Goal: Task Accomplishment & Management: Manage account settings

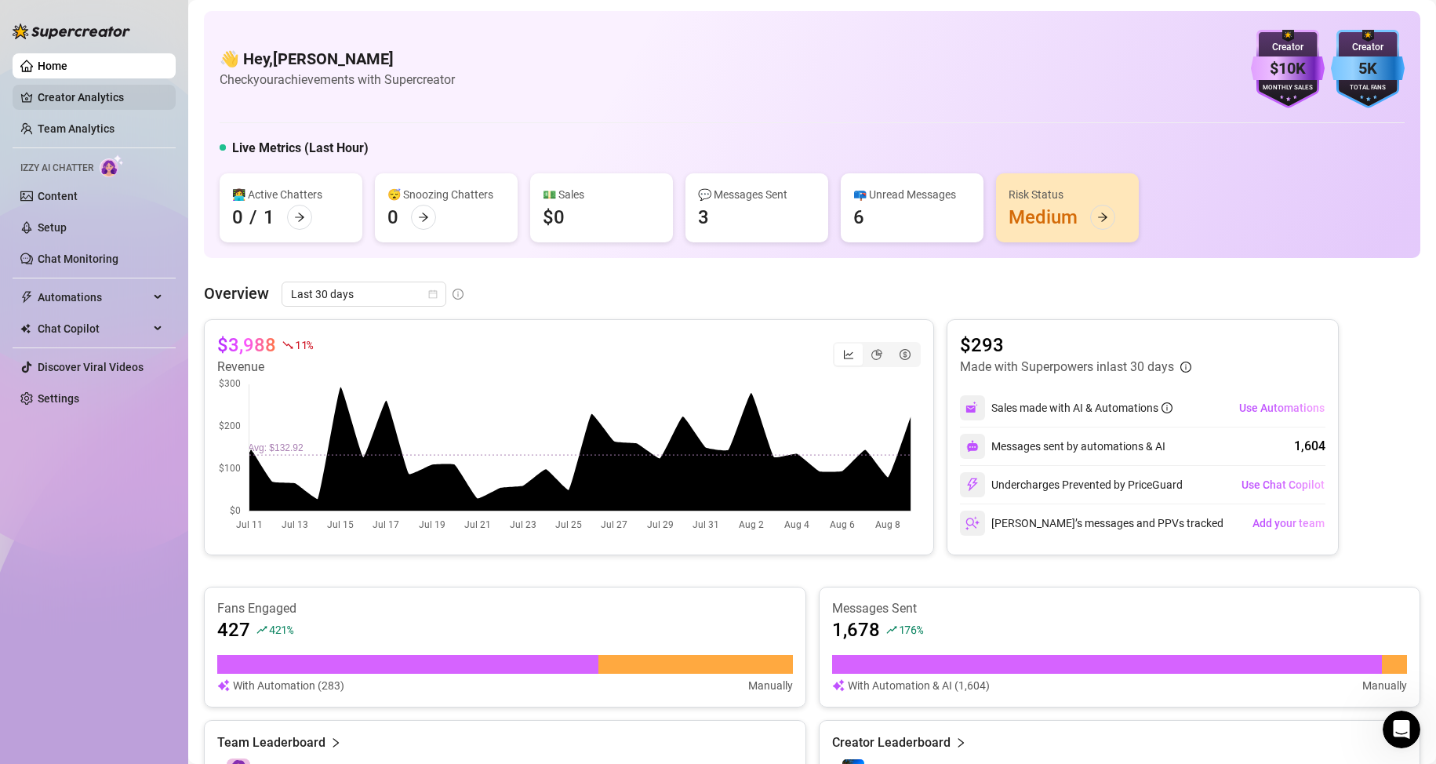
click at [85, 98] on link "Creator Analytics" at bounding box center [101, 97] width 126 height 25
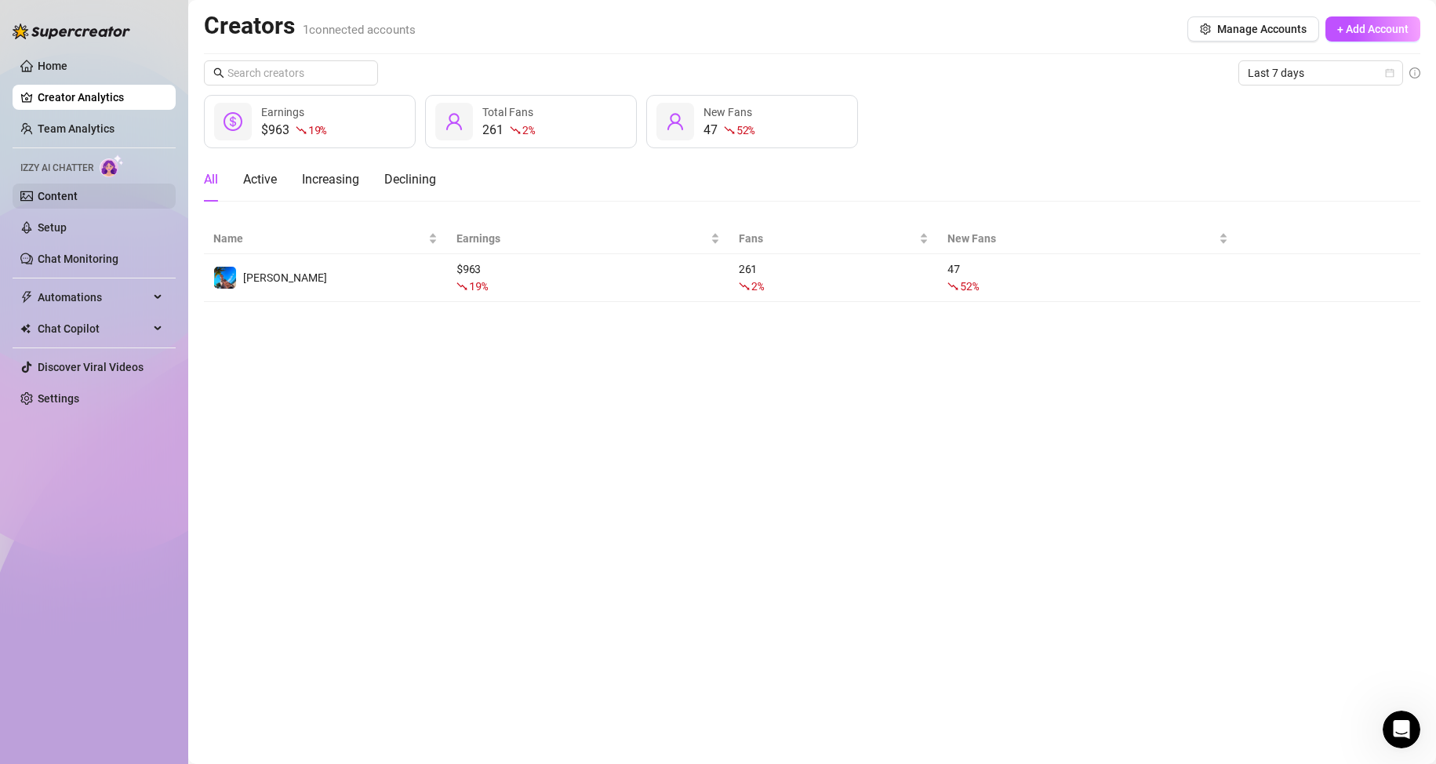
click at [64, 191] on link "Content" at bounding box center [58, 196] width 40 height 13
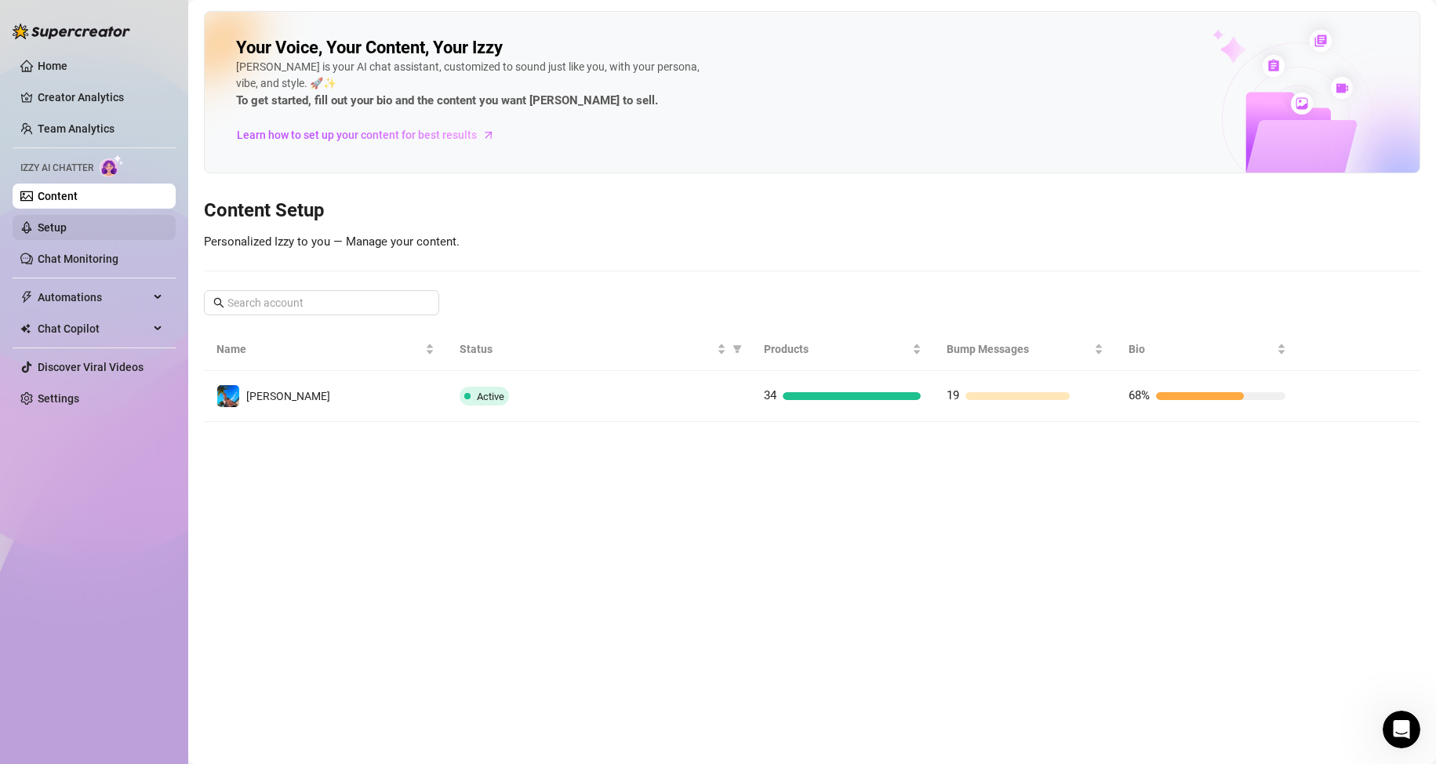
click at [67, 221] on link "Setup" at bounding box center [52, 227] width 29 height 13
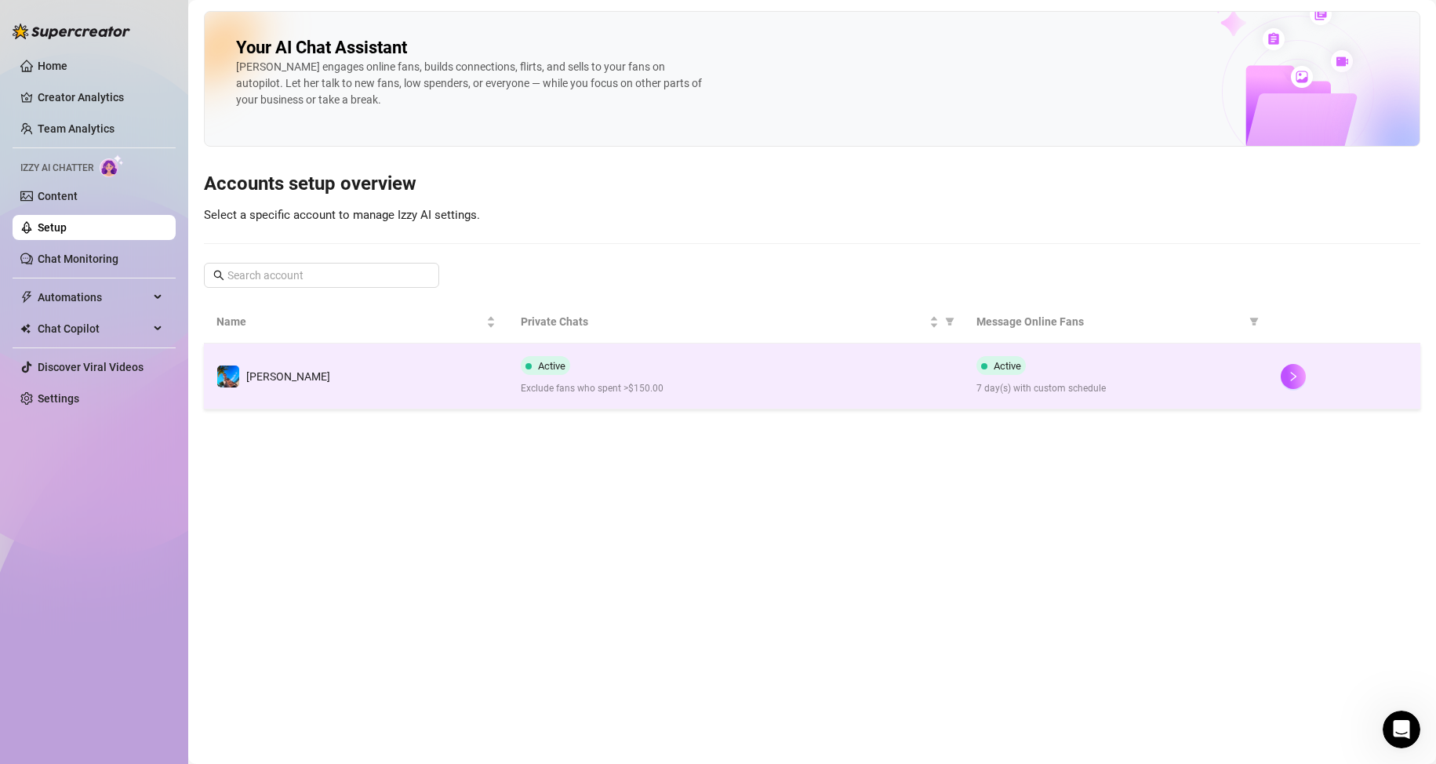
click at [753, 381] on div "Active Exclude fans who spent >$150.00" at bounding box center [736, 376] width 431 height 40
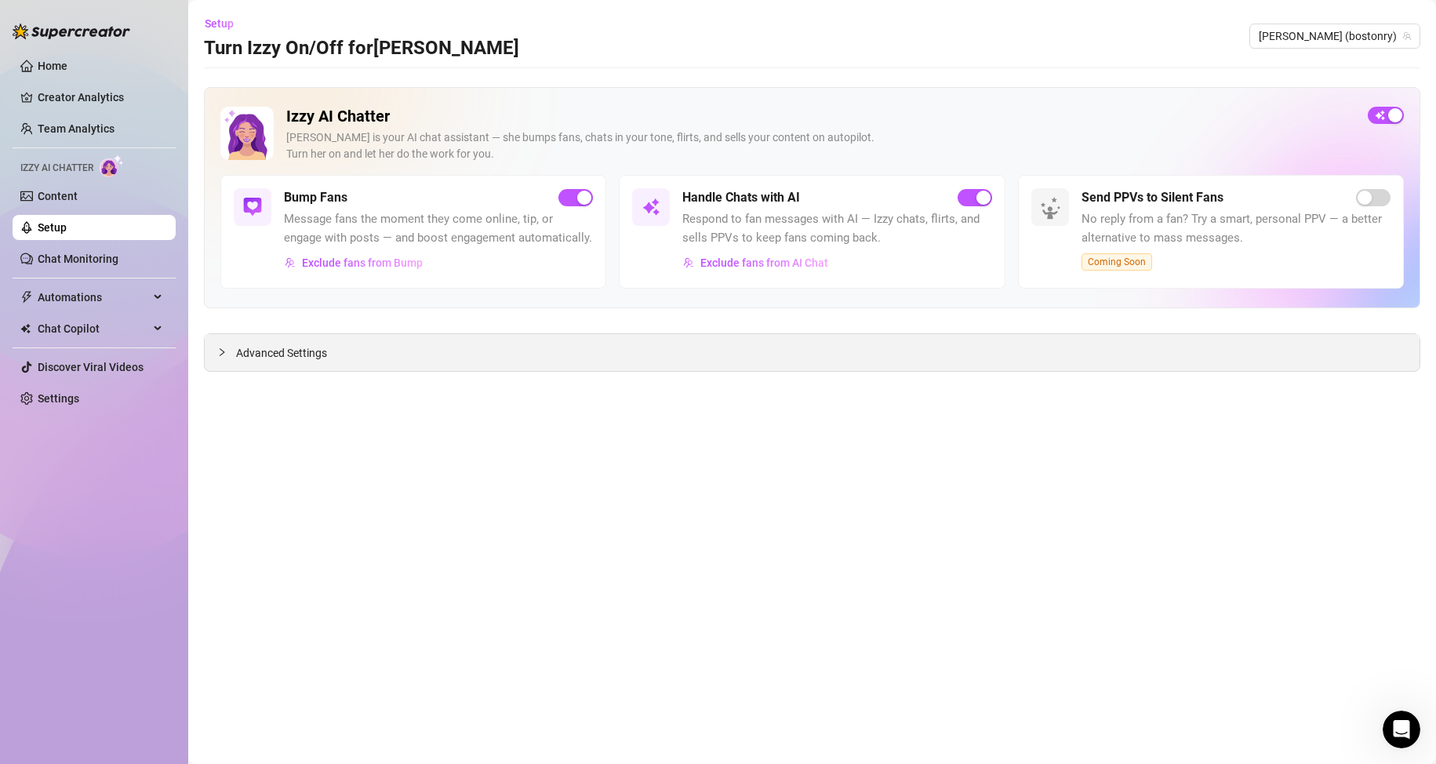
click at [275, 351] on span "Advanced Settings" at bounding box center [281, 352] width 91 height 17
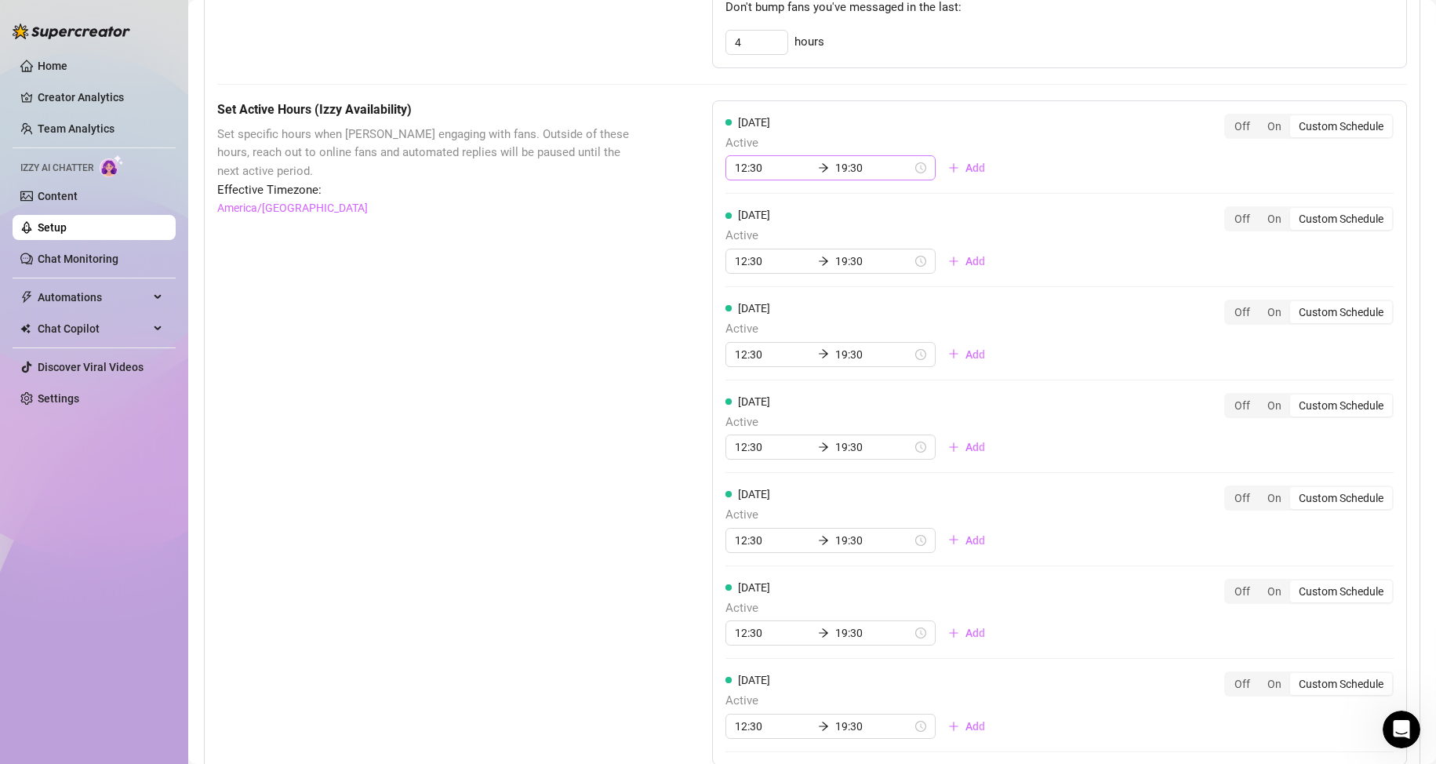
scroll to position [770, 0]
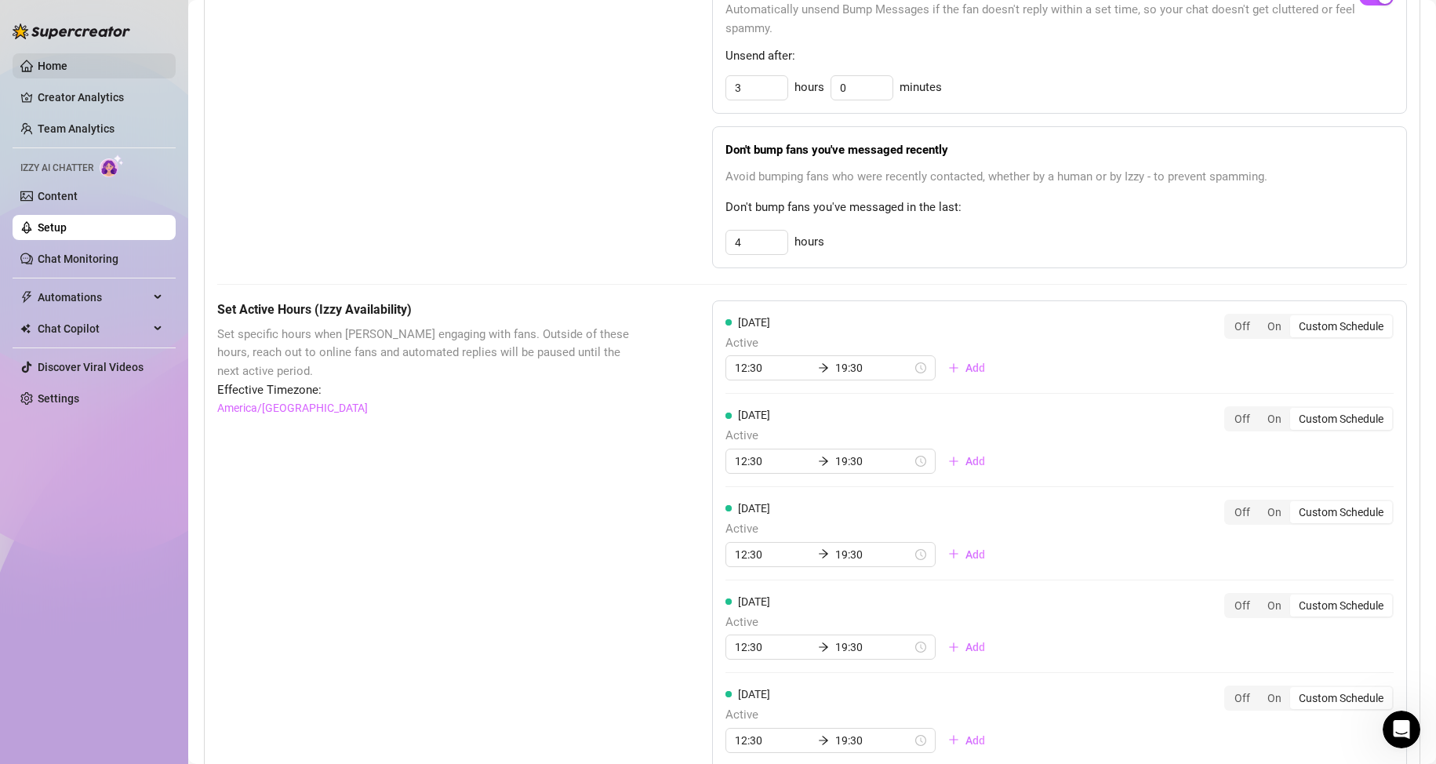
click at [45, 67] on link "Home" at bounding box center [53, 66] width 30 height 13
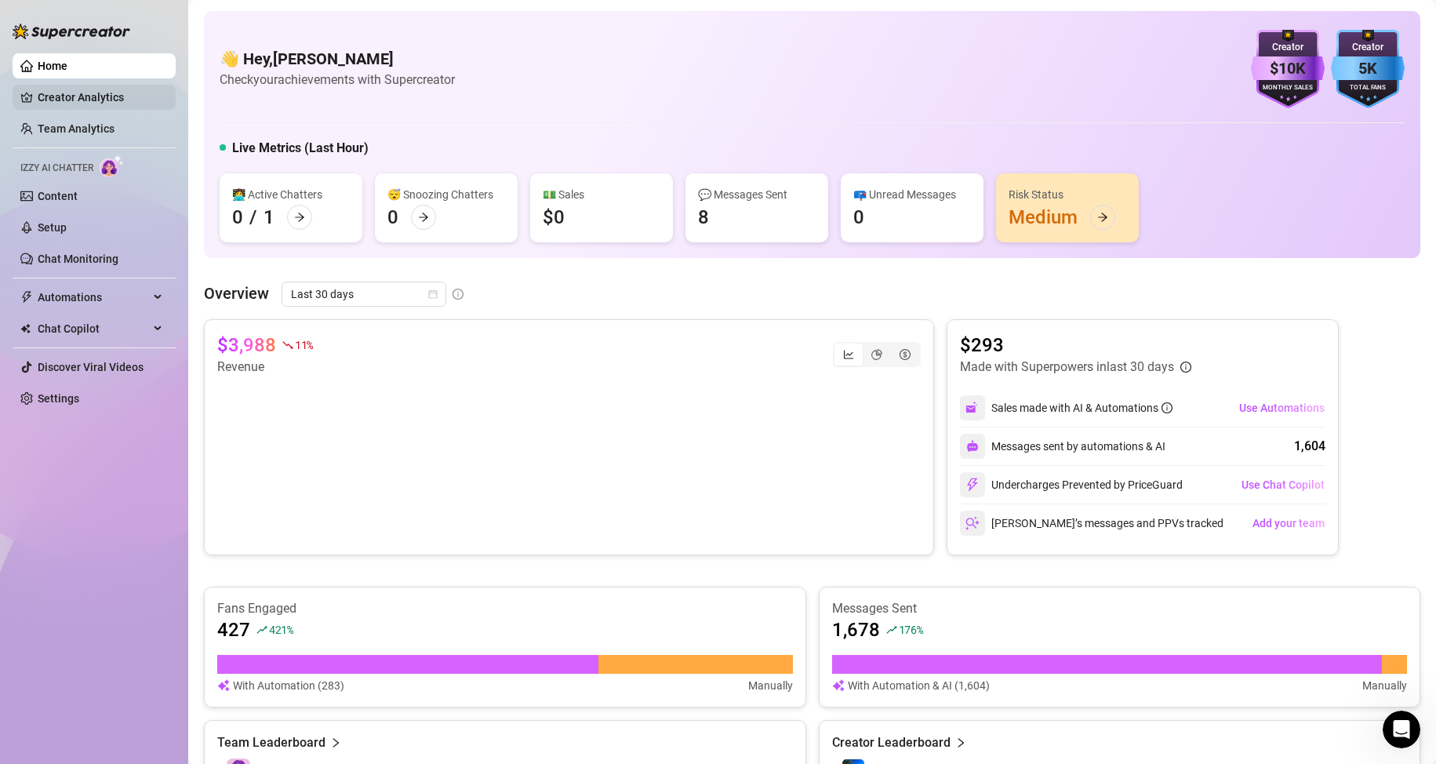
click at [93, 89] on link "Creator Analytics" at bounding box center [101, 97] width 126 height 25
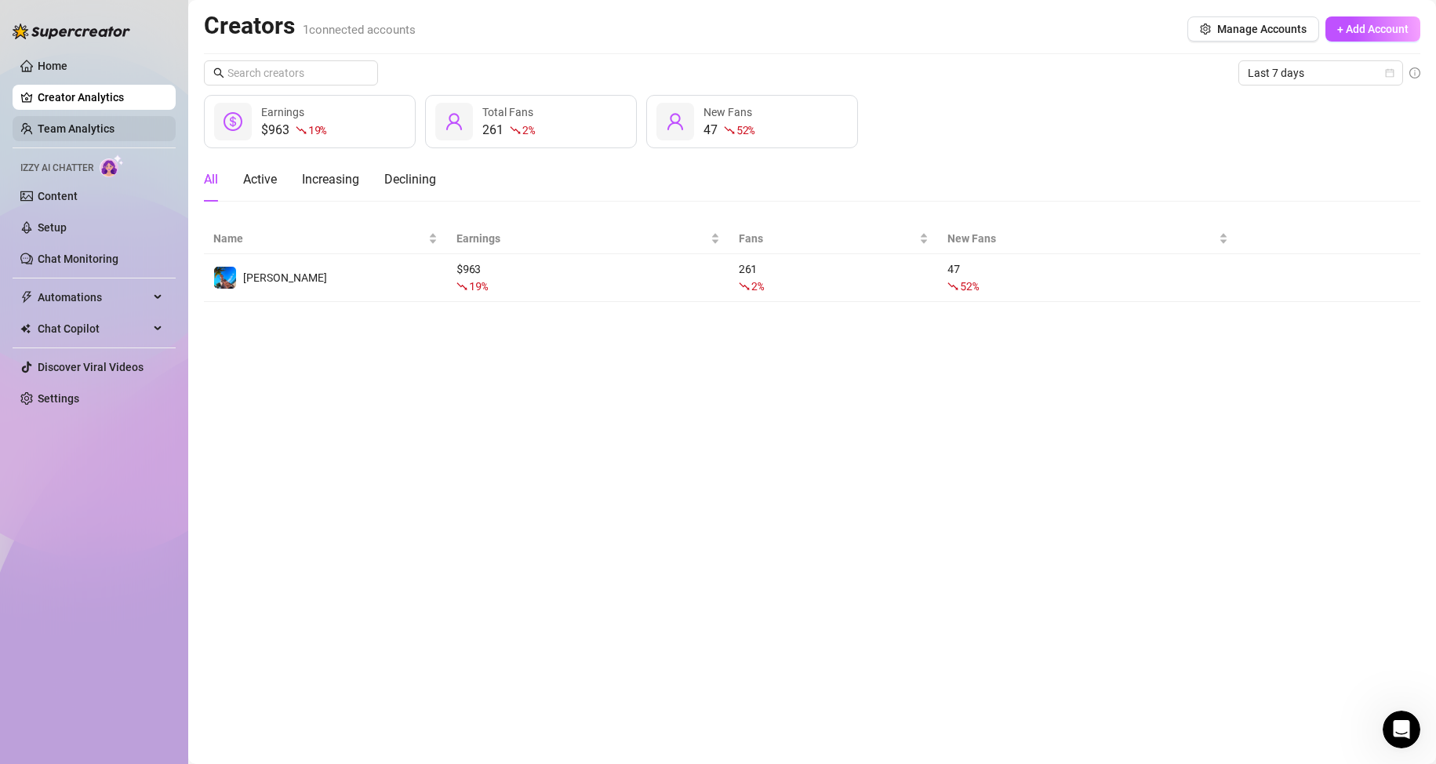
click at [97, 126] on link "Team Analytics" at bounding box center [76, 128] width 77 height 13
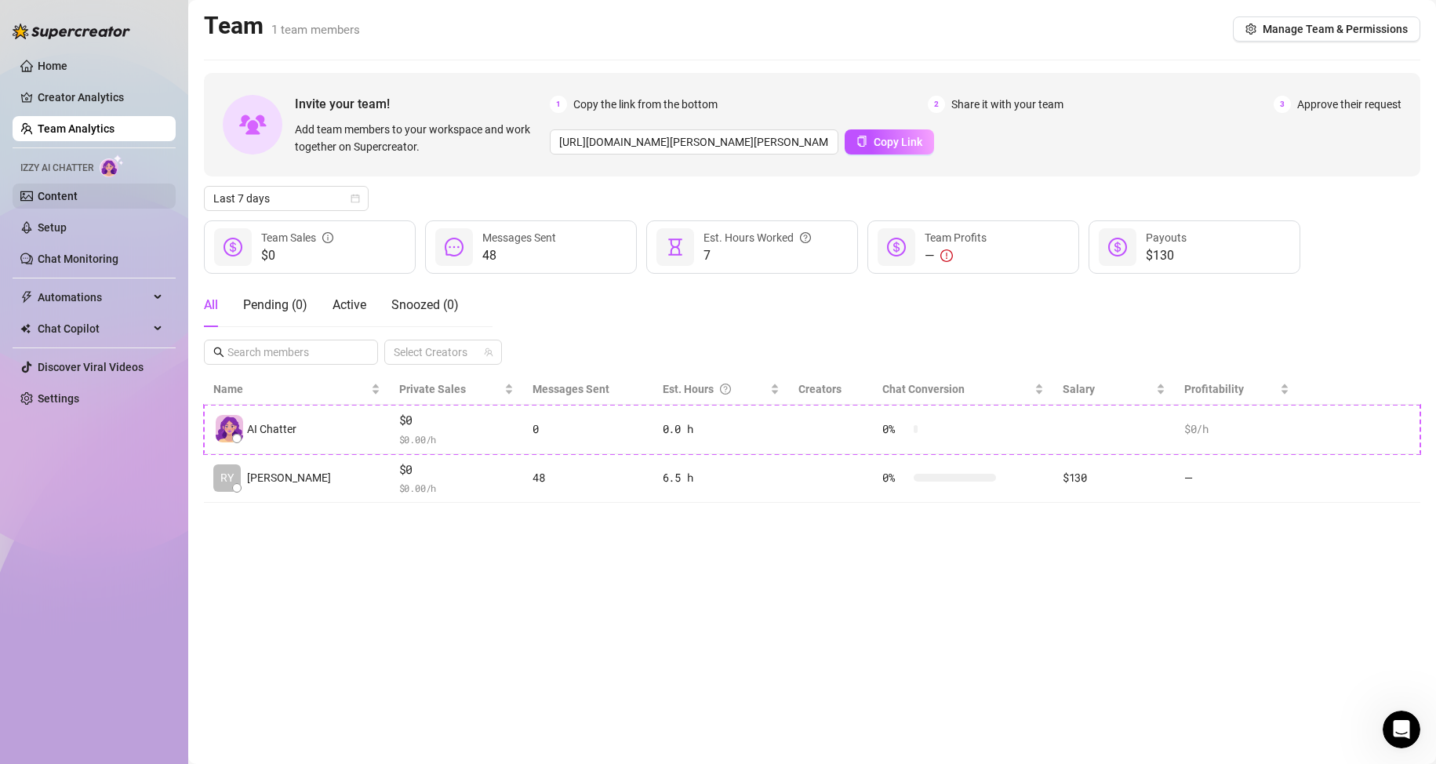
click at [46, 198] on link "Content" at bounding box center [58, 196] width 40 height 13
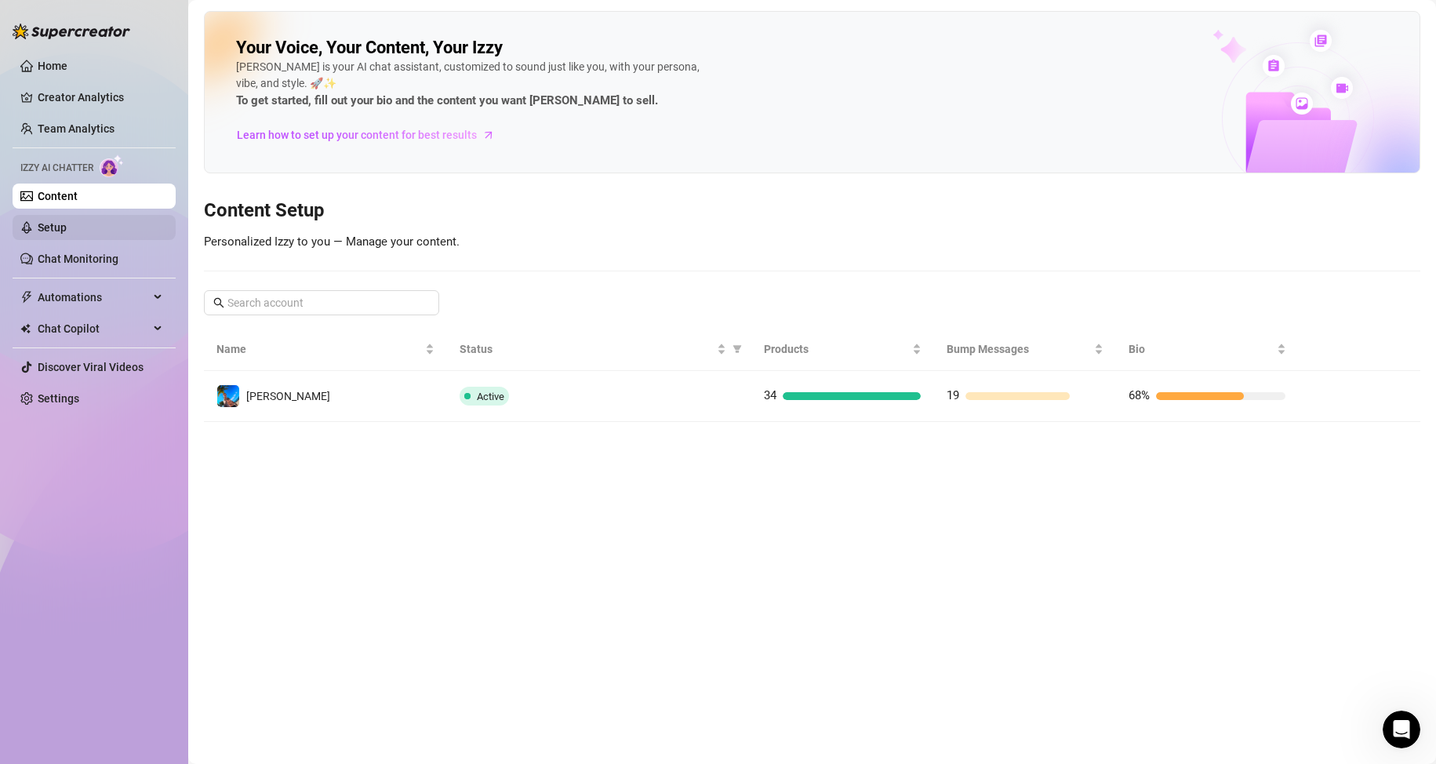
click at [67, 230] on link "Setup" at bounding box center [52, 227] width 29 height 13
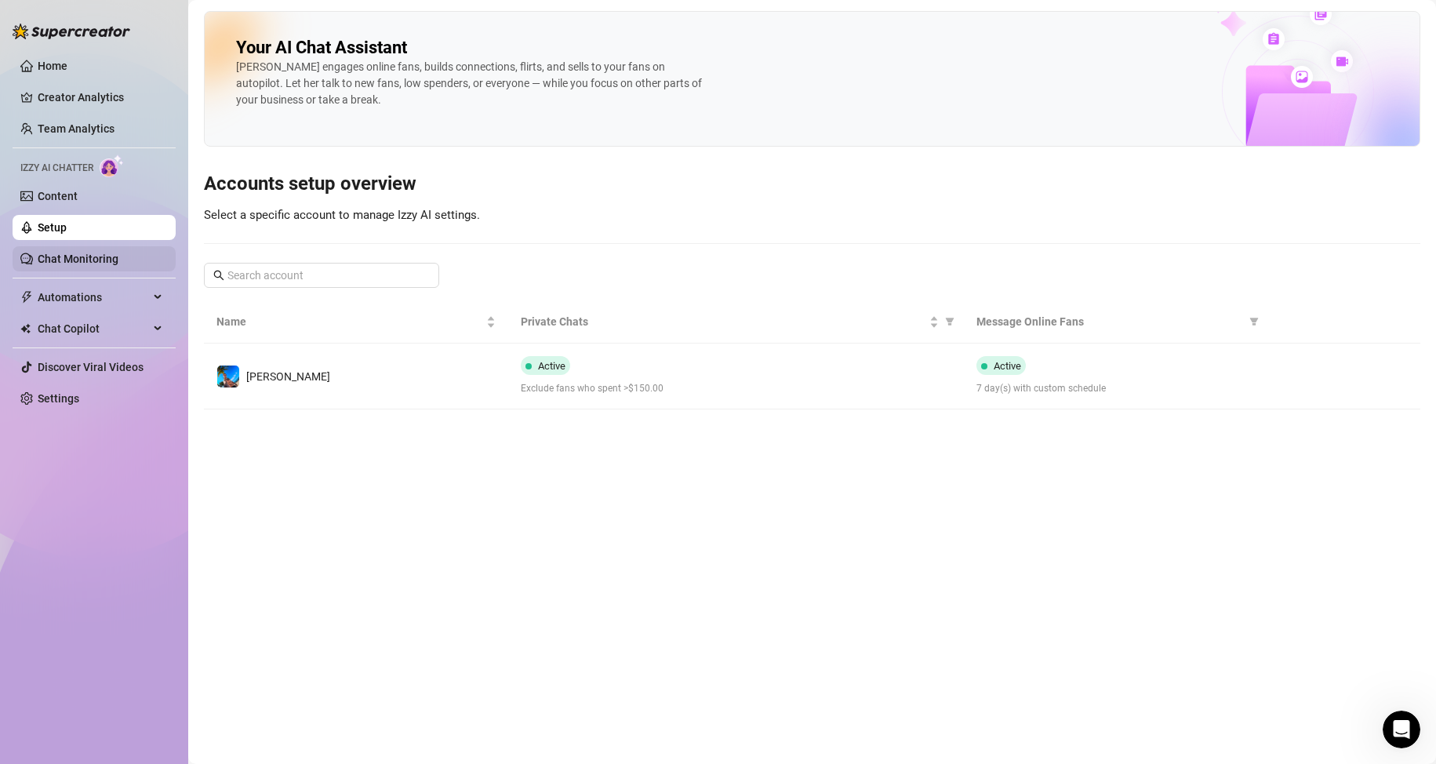
click at [90, 253] on link "Chat Monitoring" at bounding box center [78, 259] width 81 height 13
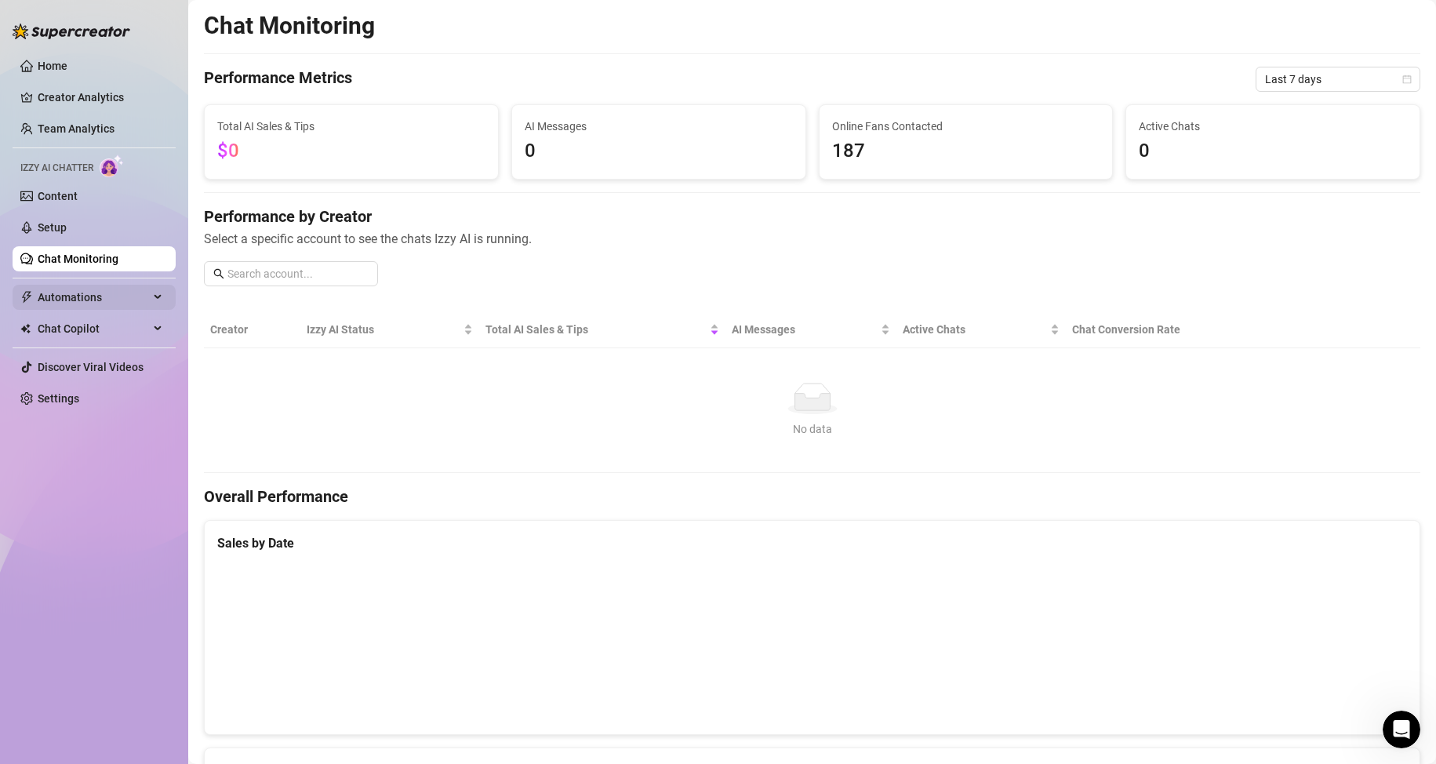
click at [116, 294] on span "Automations" at bounding box center [93, 297] width 111 height 25
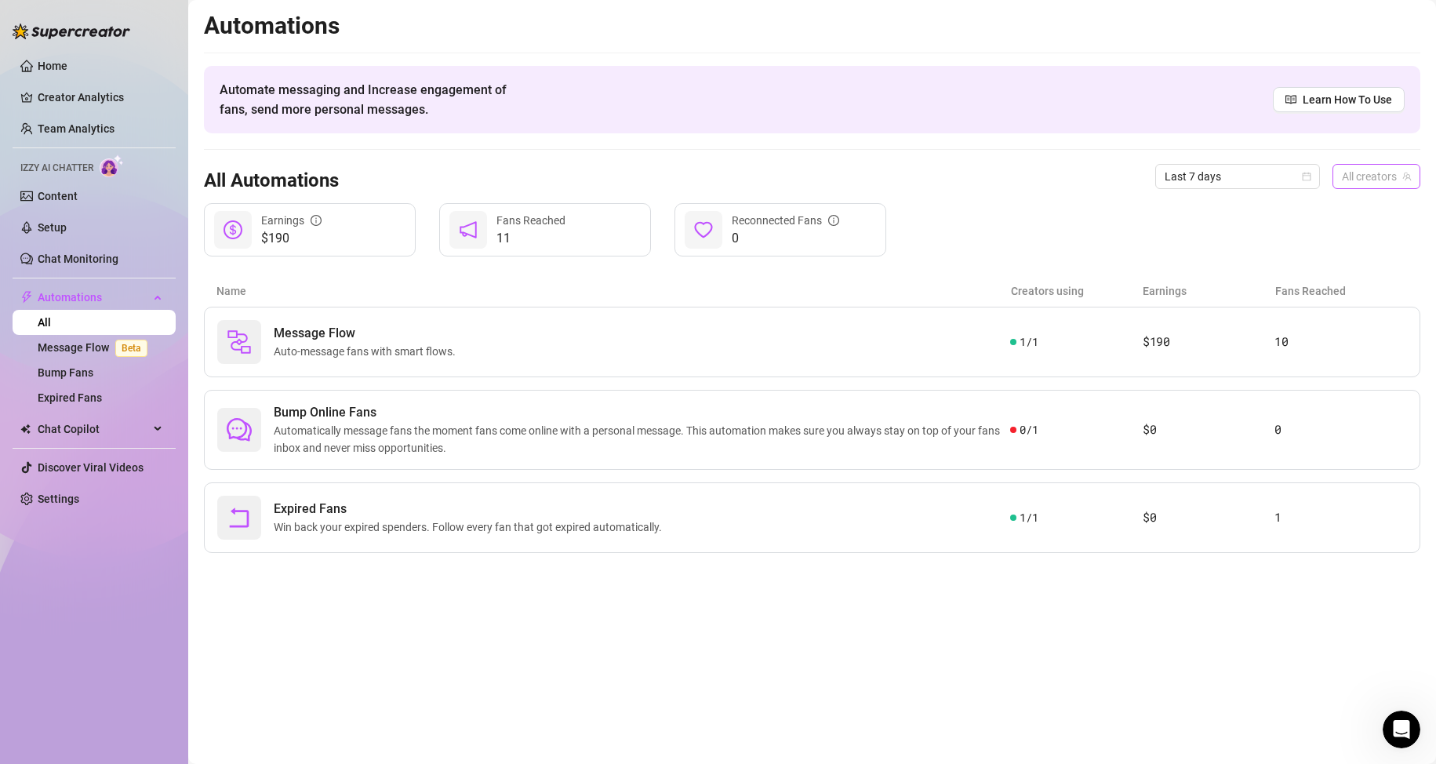
click at [1379, 173] on span "All creators" at bounding box center [1376, 177] width 69 height 24
click at [1339, 238] on span "[PERSON_NAME]" at bounding box center [1308, 233] width 84 height 17
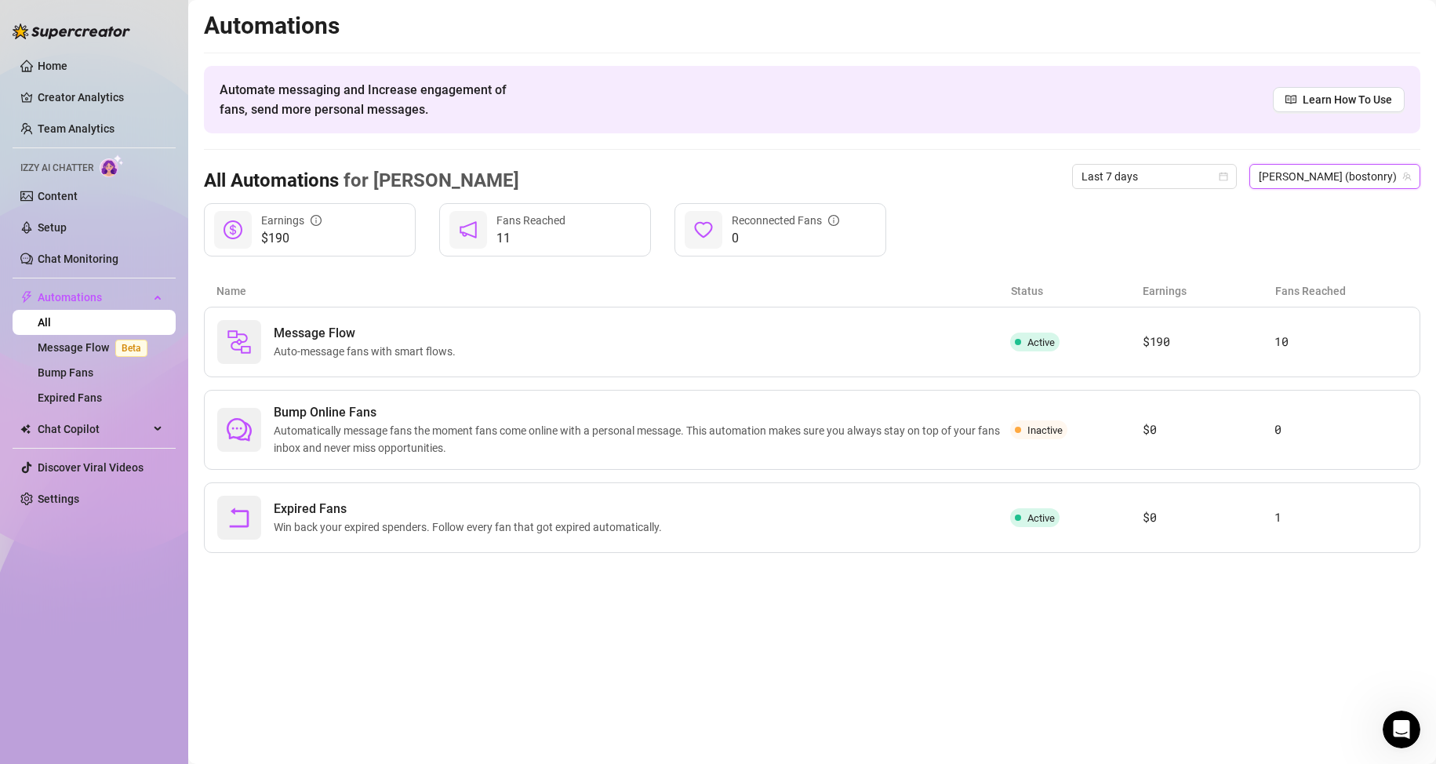
click at [535, 639] on main "Automations Automate messaging and Increase engagement of fans, send more perso…" at bounding box center [812, 382] width 1248 height 764
drag, startPoint x: 58, startPoint y: 64, endPoint x: 0, endPoint y: 75, distance: 59.2
click at [58, 63] on link "Home" at bounding box center [53, 66] width 30 height 13
